Goal: Task Accomplishment & Management: Manage account settings

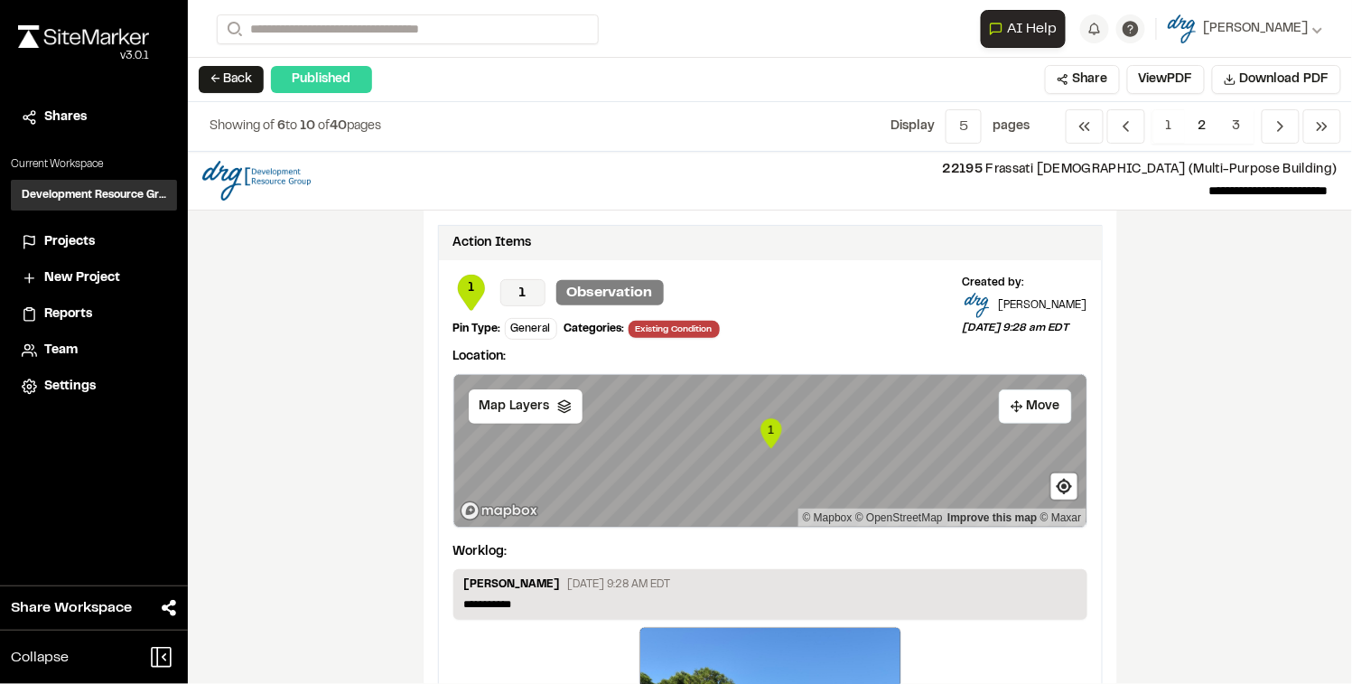
click at [79, 238] on span "Projects" at bounding box center [69, 242] width 51 height 20
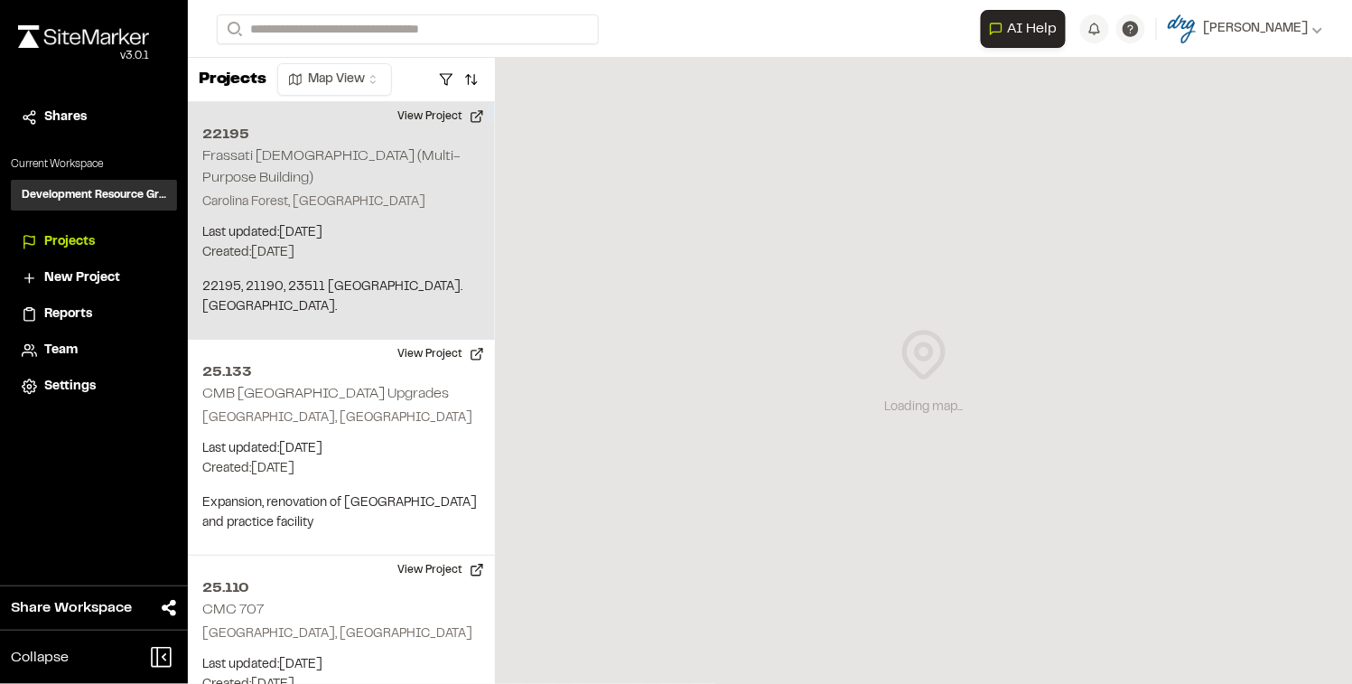
click at [267, 148] on div "22195 Frassati Church (Multi-Purpose Building) [GEOGRAPHIC_DATA], [GEOGRAPHIC_D…" at bounding box center [341, 220] width 307 height 237
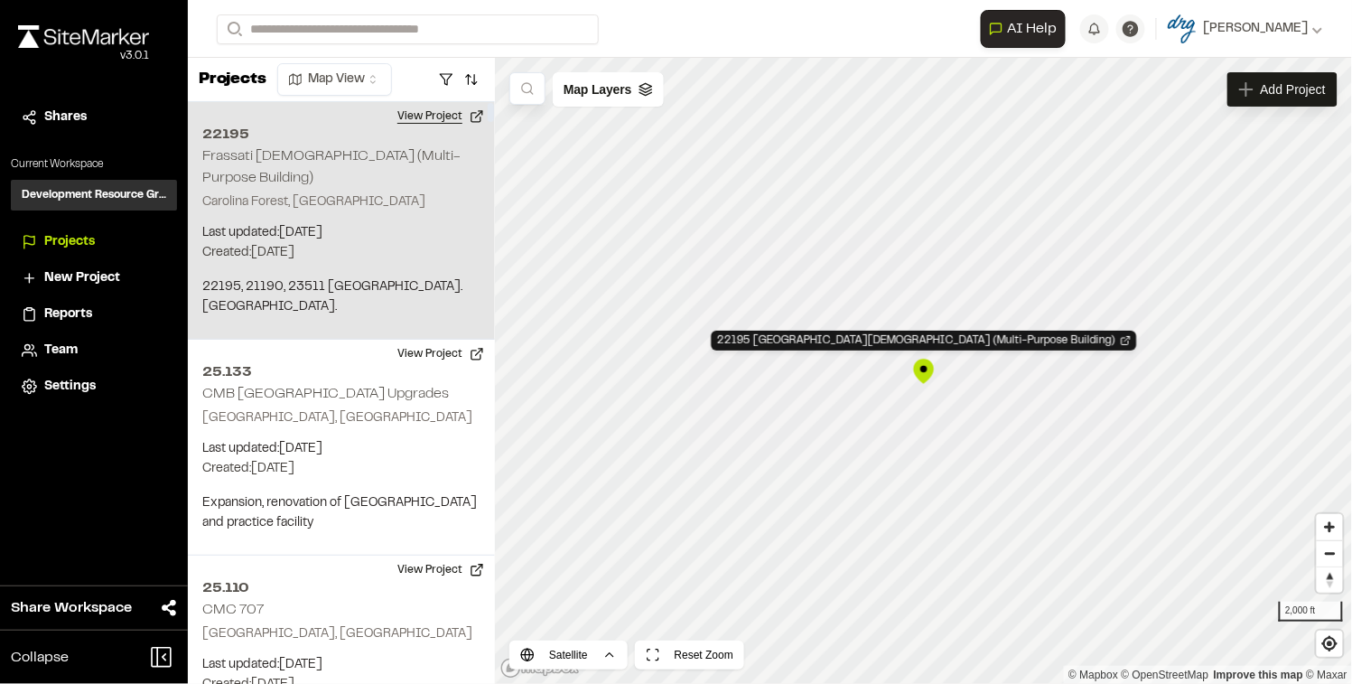
click at [442, 119] on button "View Project" at bounding box center [440, 116] width 108 height 29
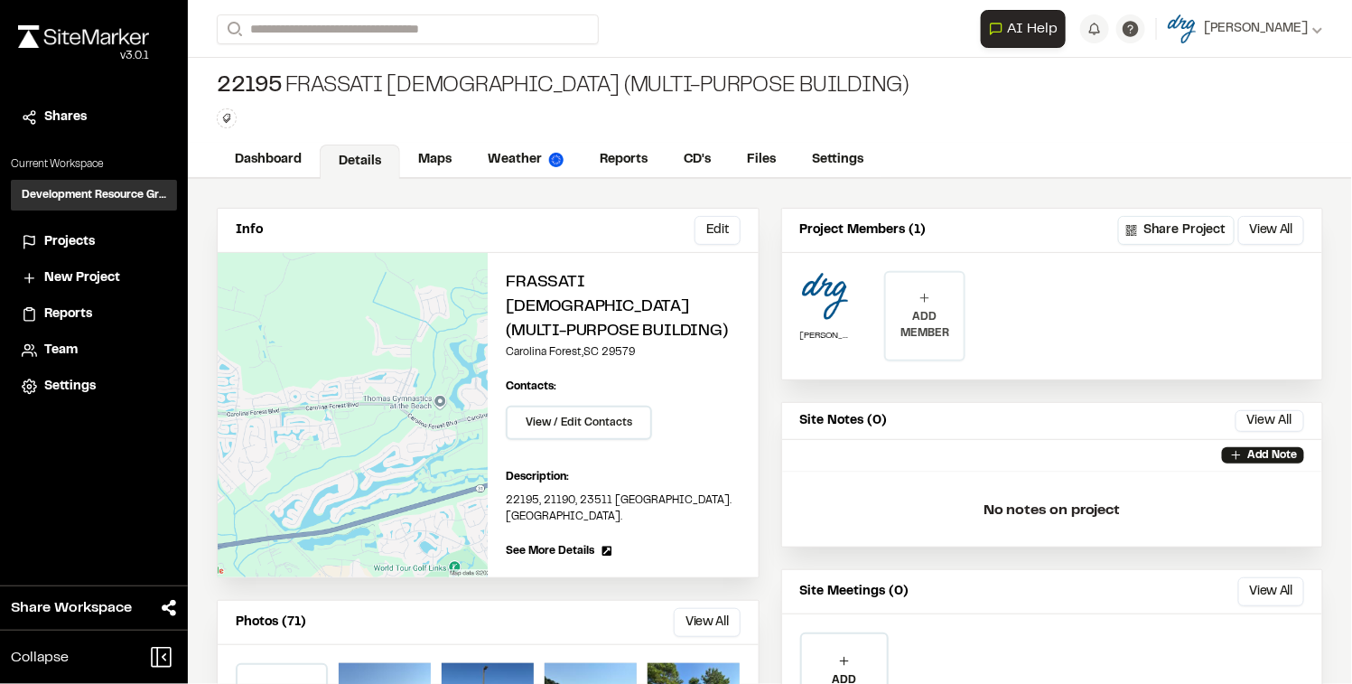
click at [894, 304] on div "ADD MEMBER" at bounding box center [925, 316] width 78 height 87
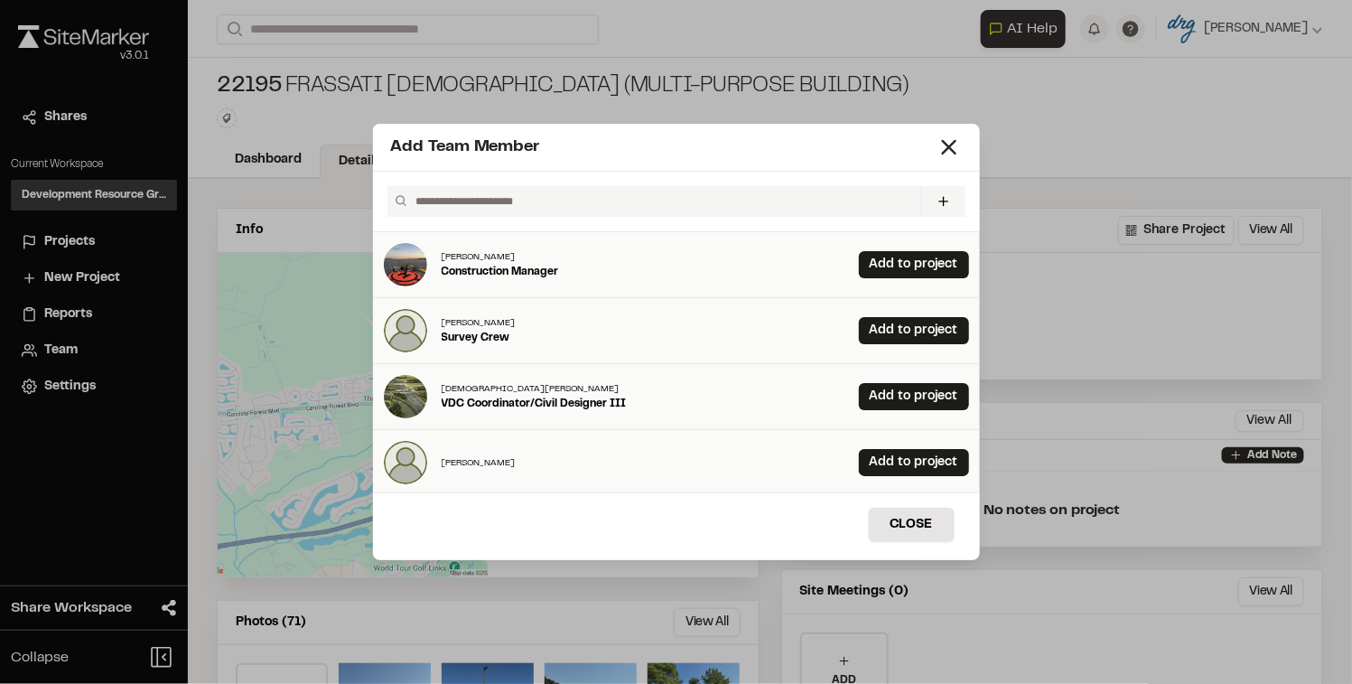
click at [699, 199] on input "text" at bounding box center [660, 201] width 505 height 31
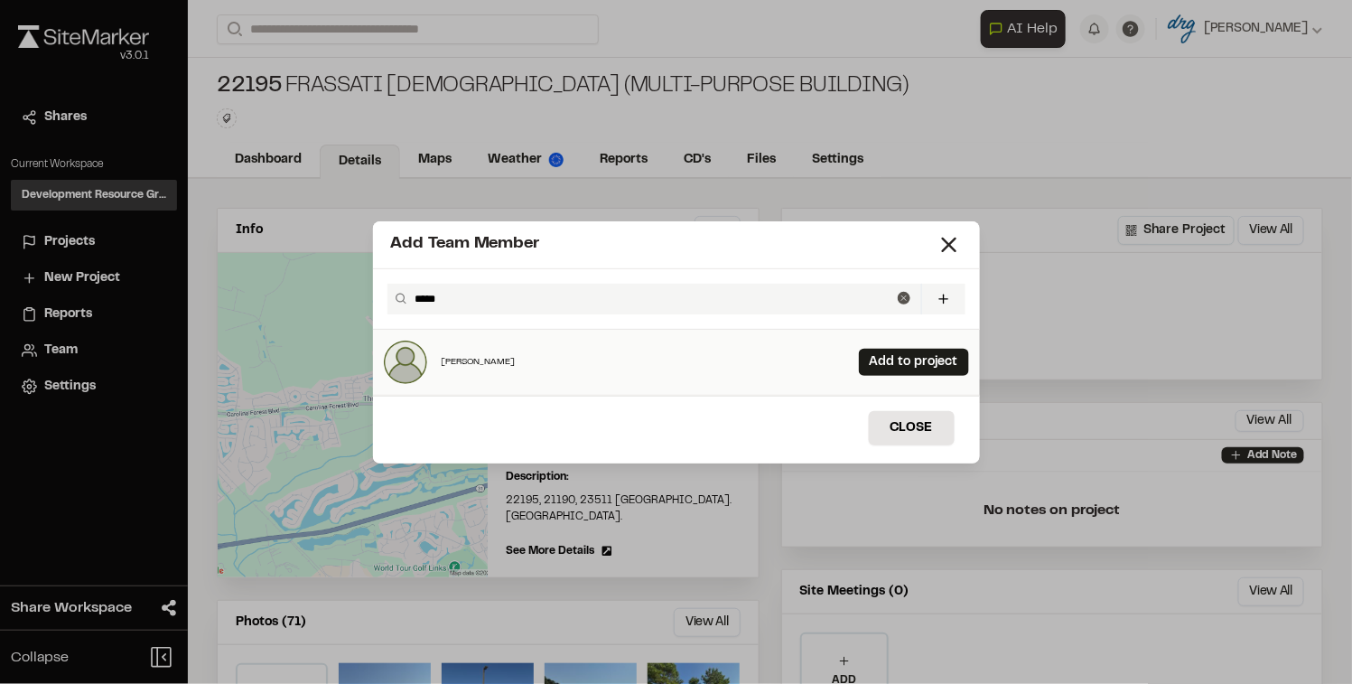
type input "*****"
click at [486, 358] on p "reece bonnett" at bounding box center [479, 362] width 74 height 14
click at [899, 368] on link "Add to project" at bounding box center [914, 362] width 110 height 27
click at [945, 254] on icon at bounding box center [948, 244] width 25 height 25
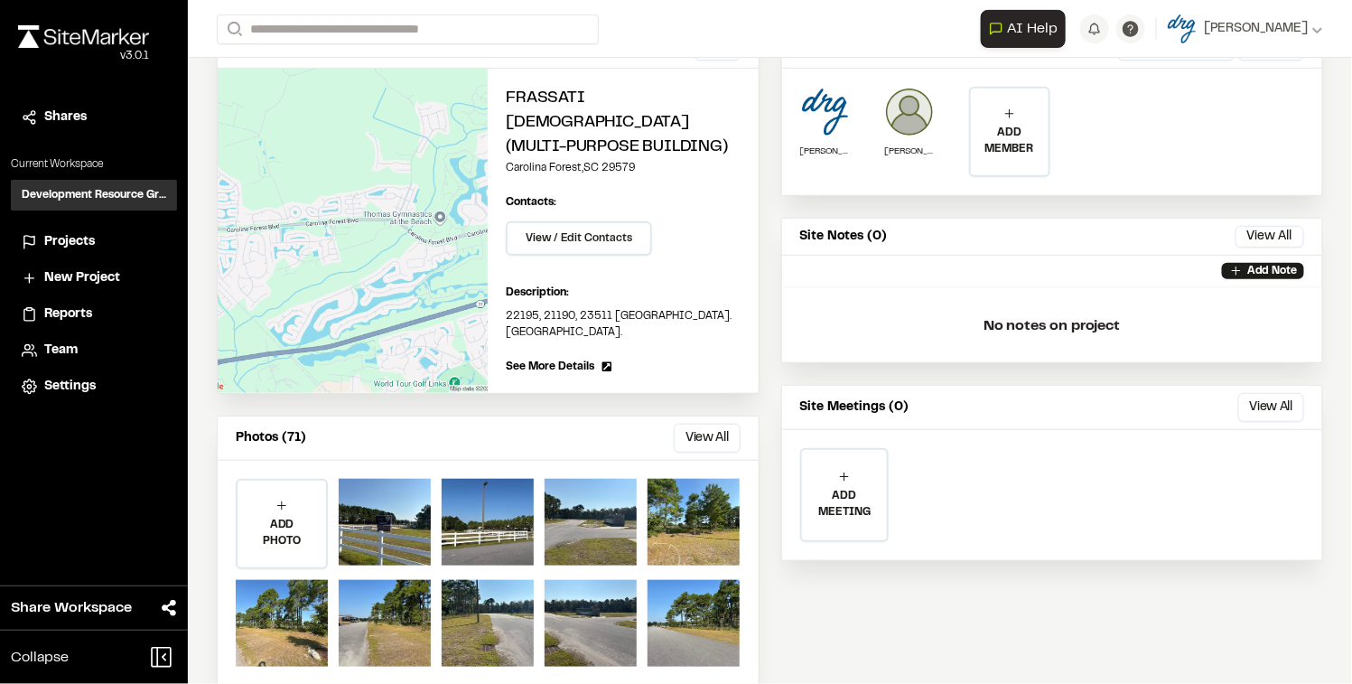
scroll to position [184, 0]
